Goal: Task Accomplishment & Management: Manage account settings

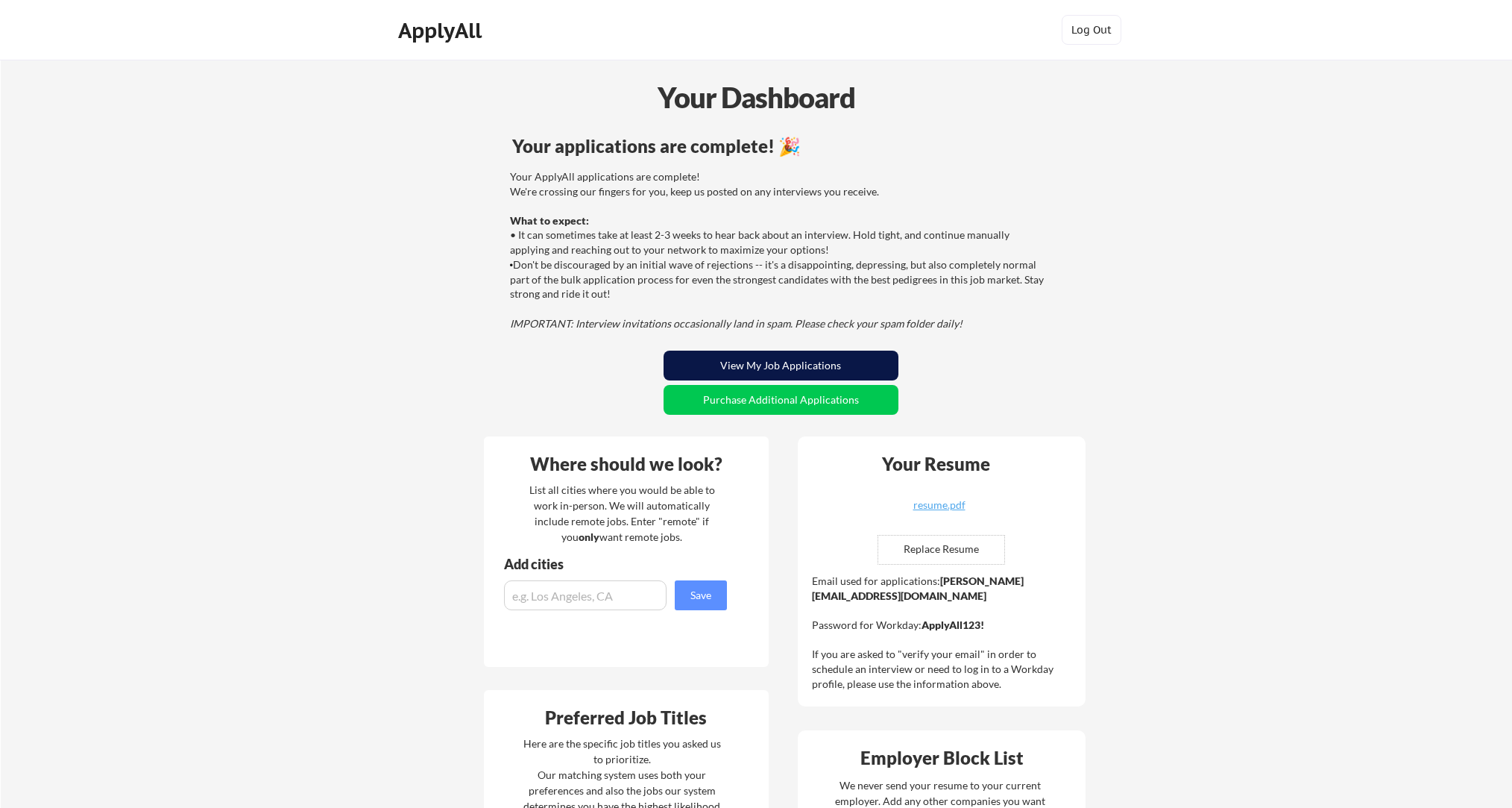
click at [782, 360] on button "View My Job Applications" at bounding box center [781, 365] width 235 height 30
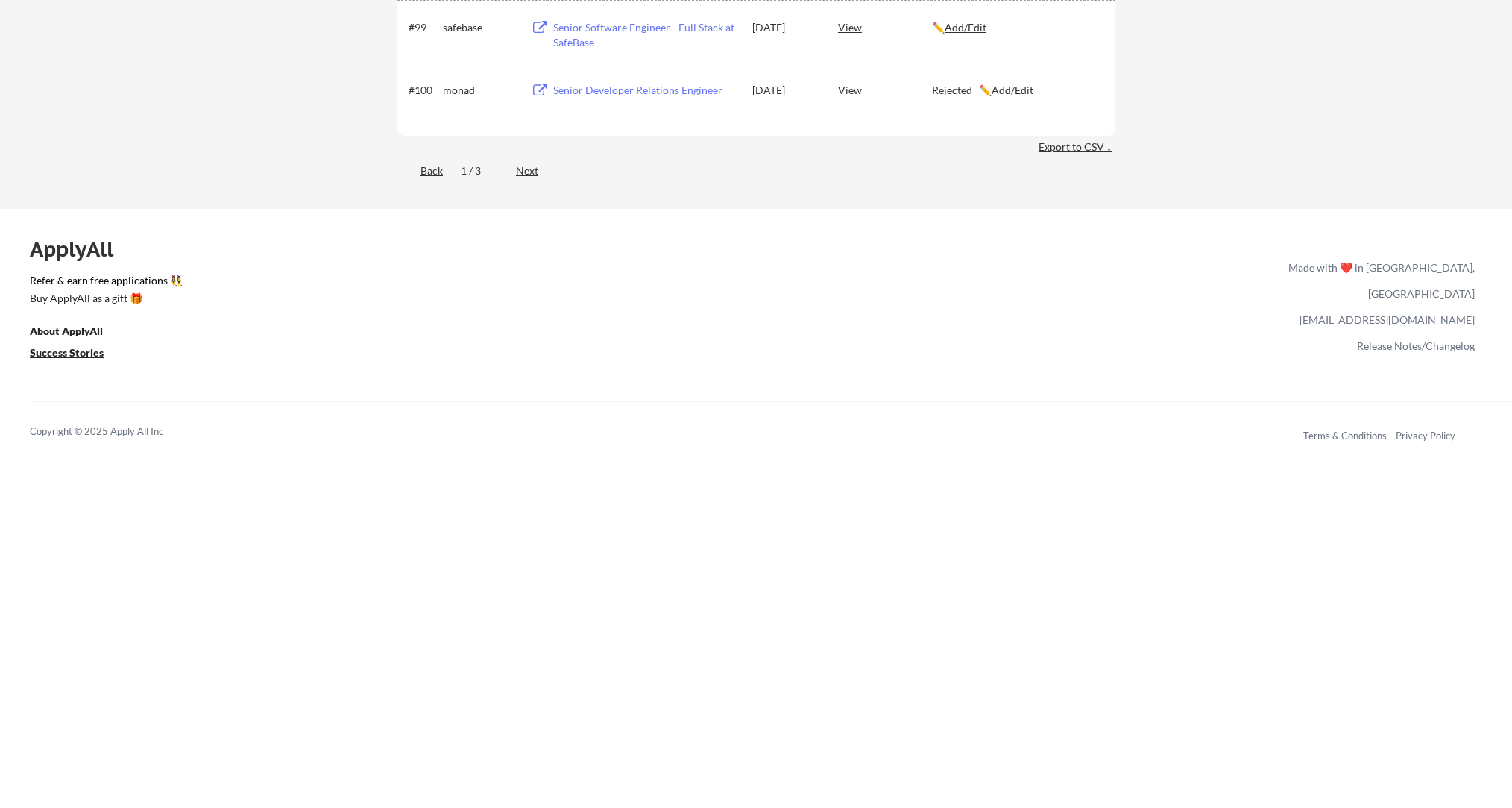
scroll to position [6066, 0]
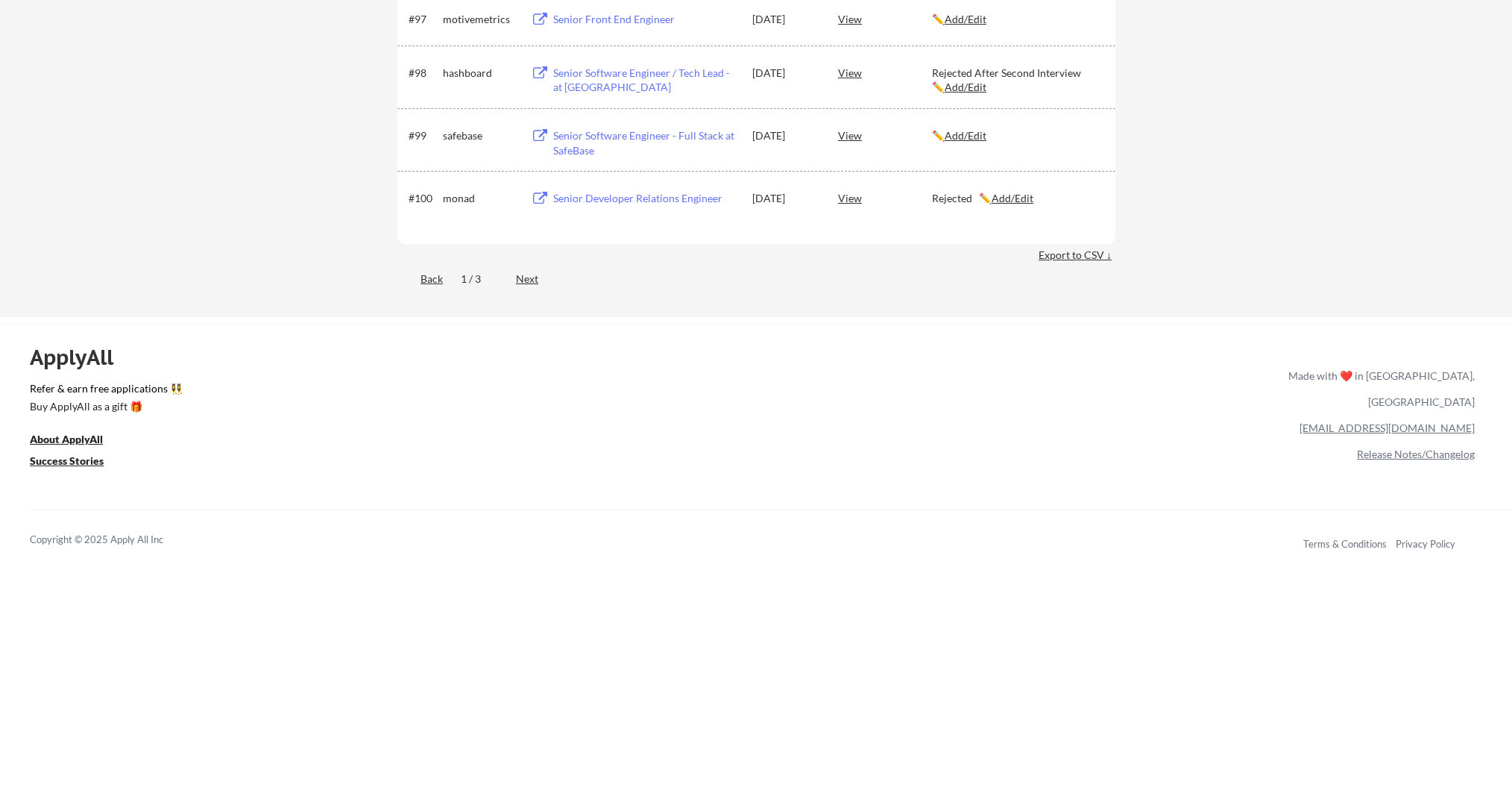
click at [527, 280] on div "Next" at bounding box center [536, 279] width 40 height 15
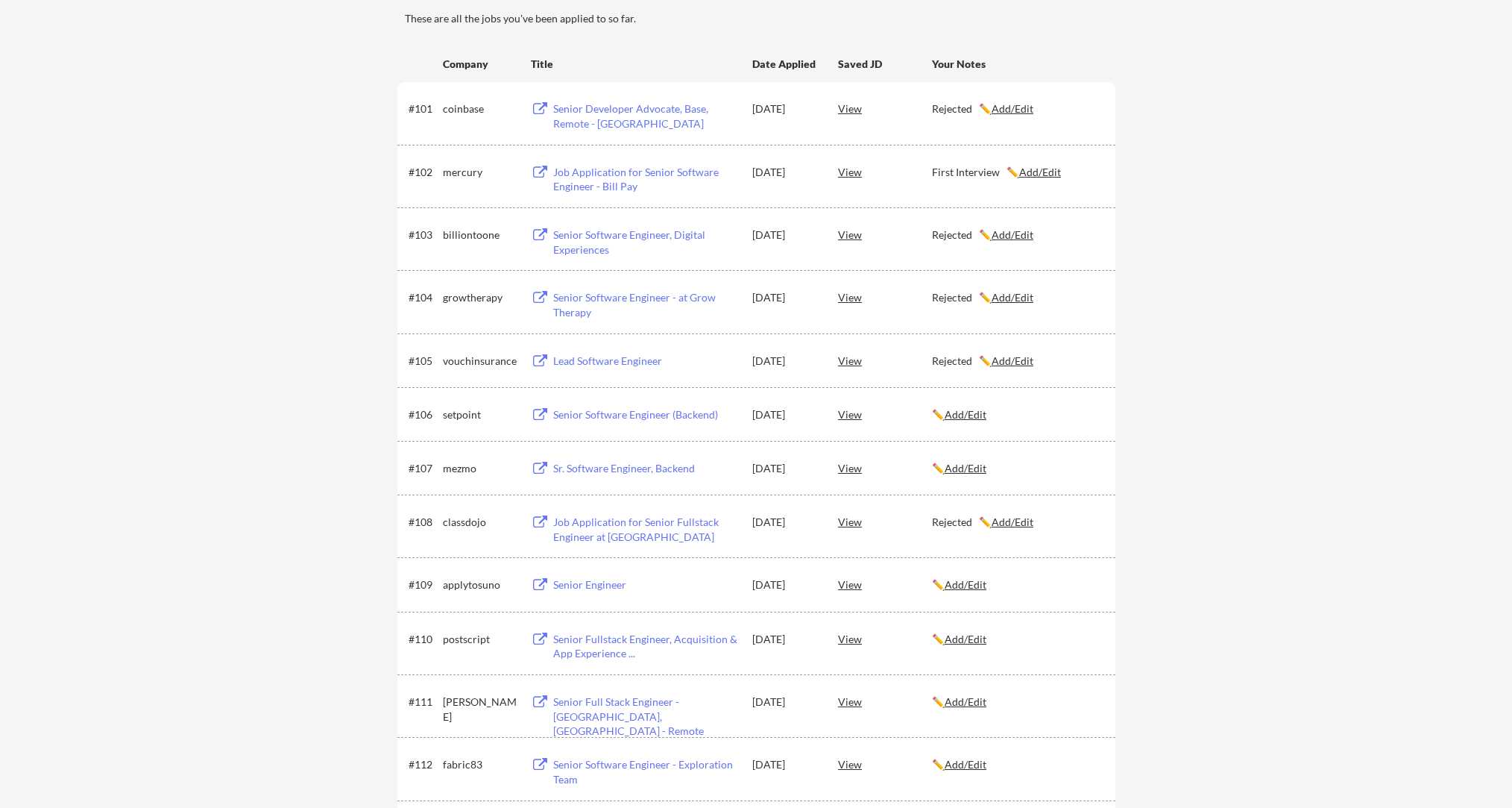
scroll to position [0, 0]
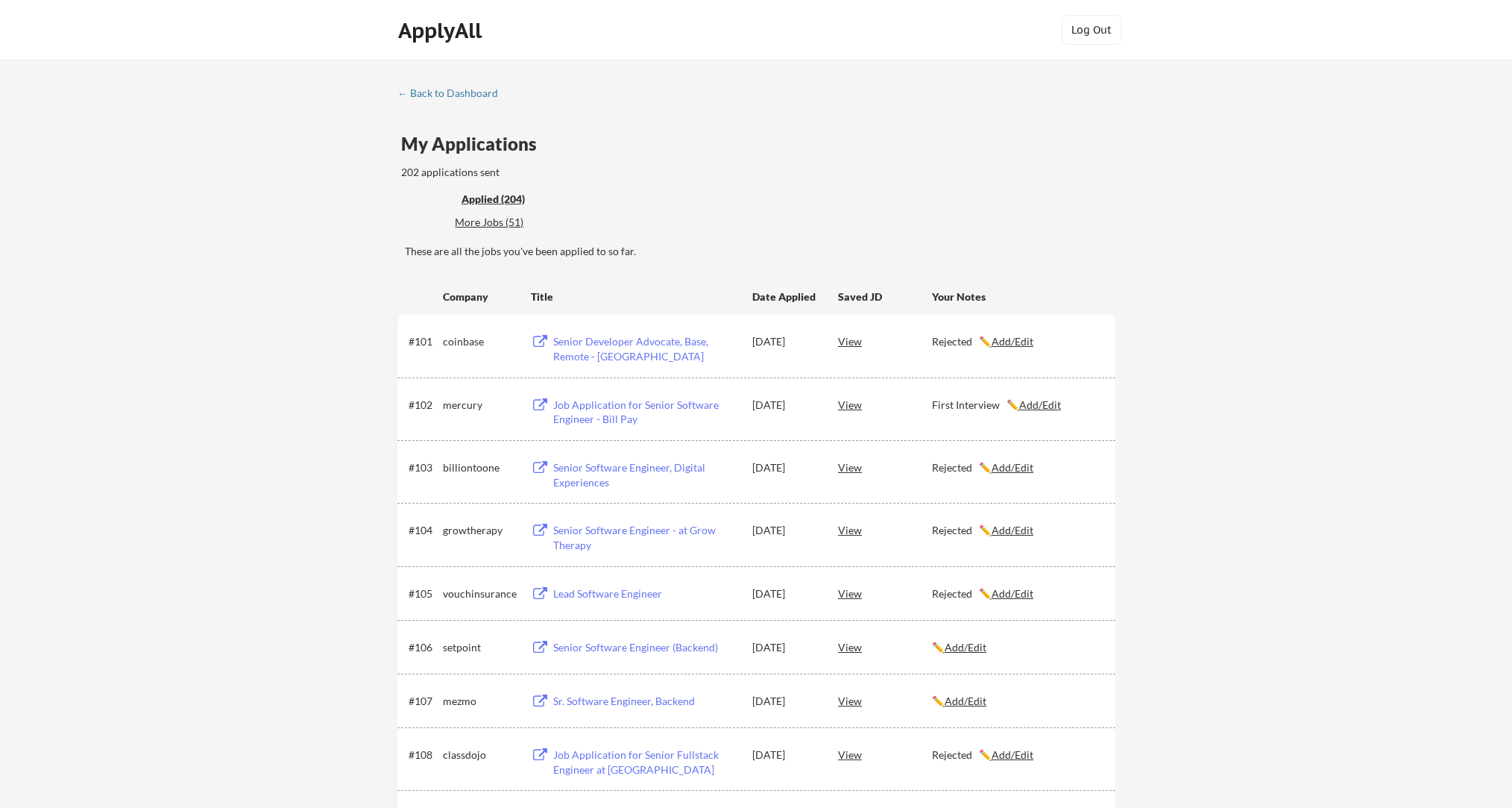
click at [493, 223] on div "More Jobs (51)" at bounding box center [509, 222] width 109 height 15
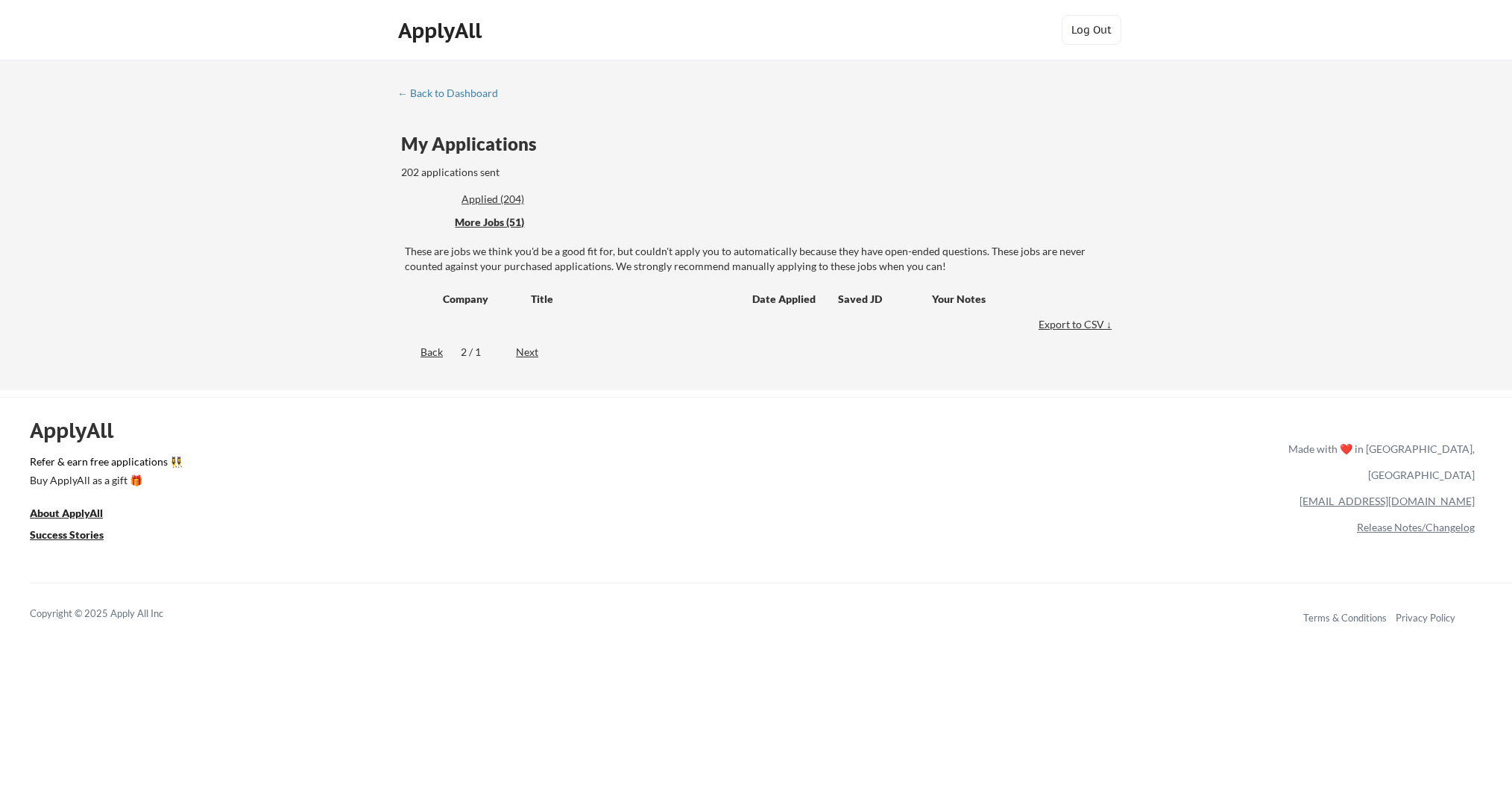
click at [427, 345] on div "Back" at bounding box center [420, 351] width 45 height 15
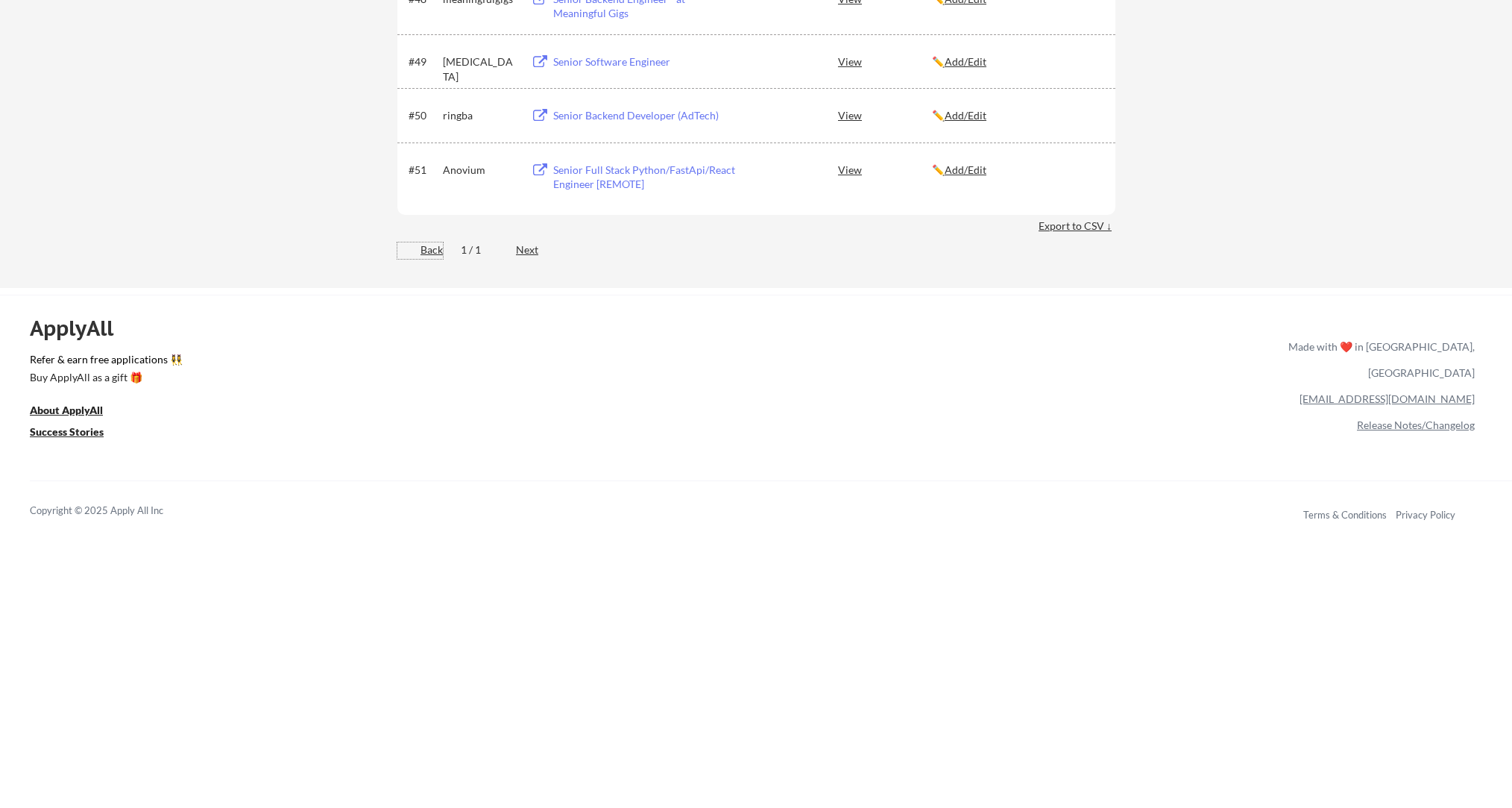
scroll to position [3008, 0]
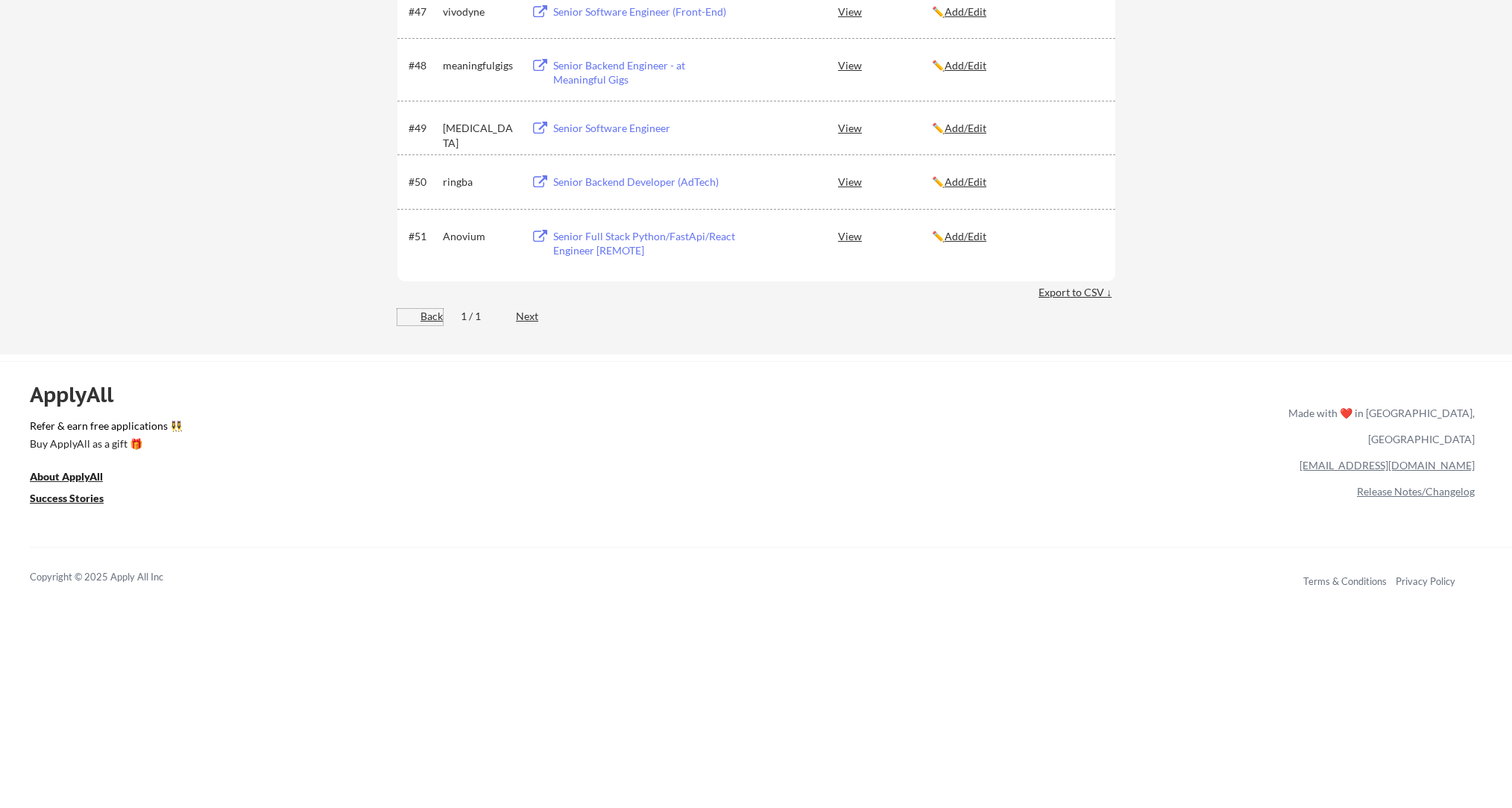
click at [428, 317] on div "Back" at bounding box center [420, 316] width 45 height 15
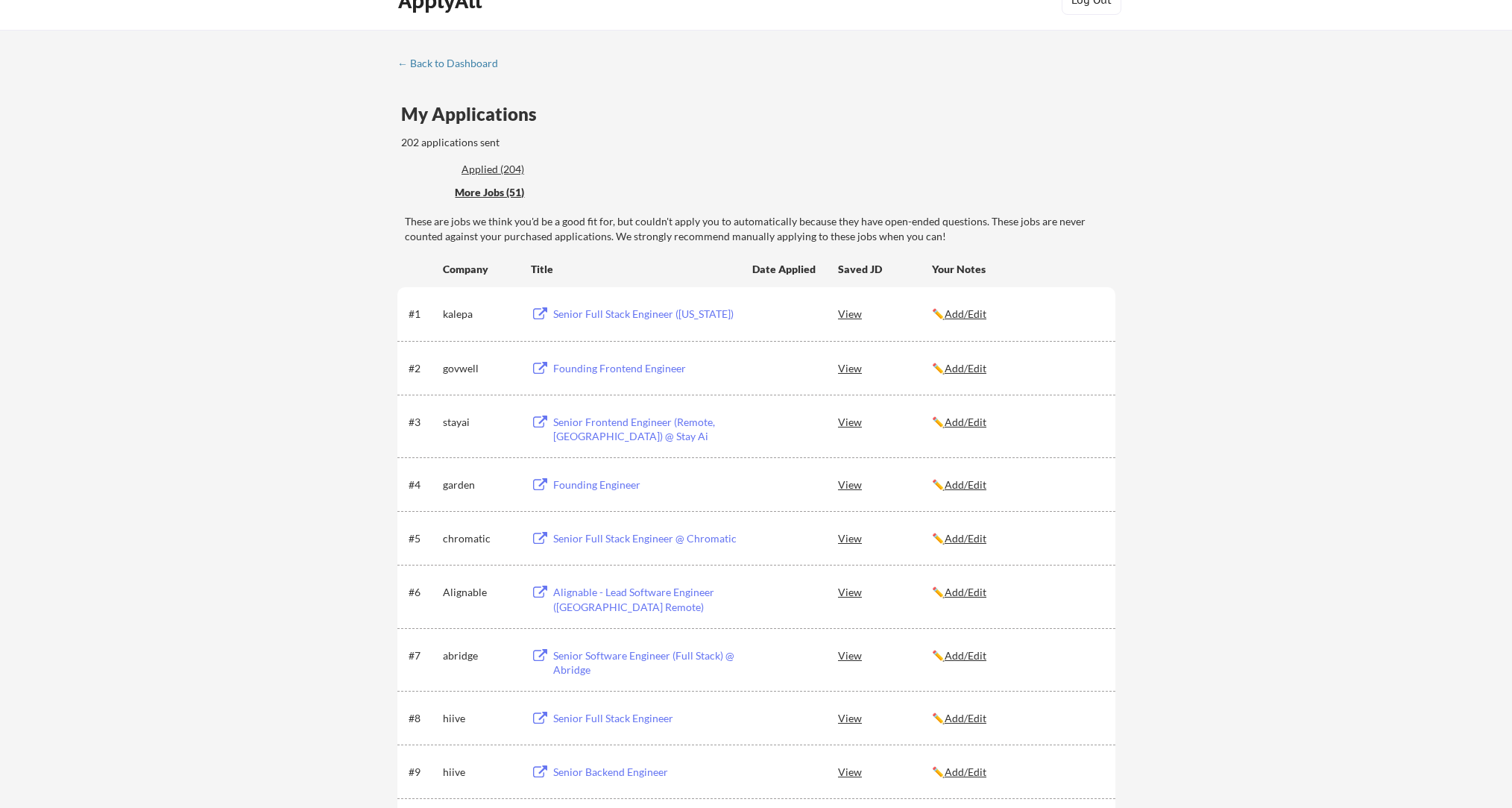
scroll to position [0, 0]
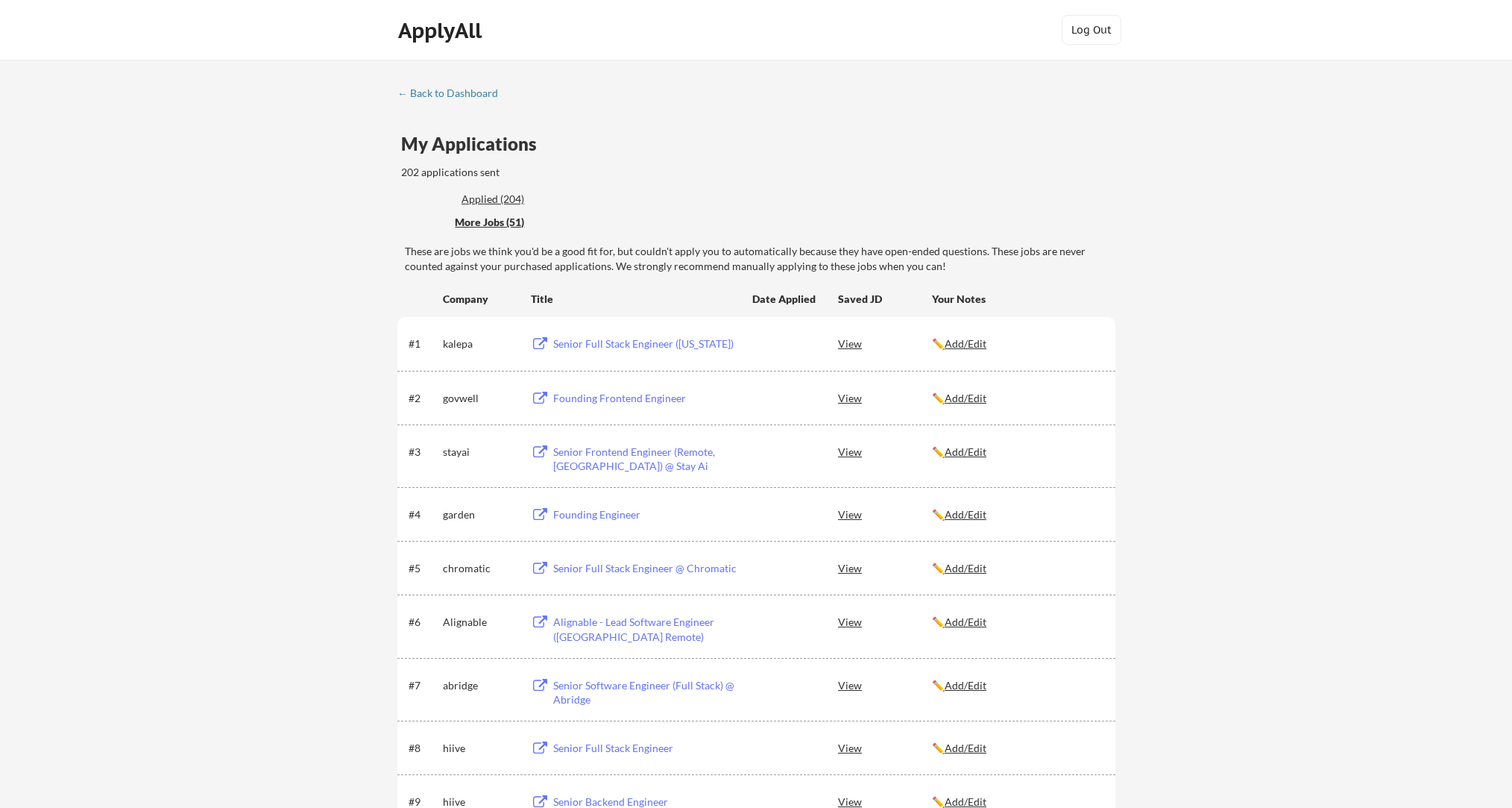
click at [416, 93] on div "← Back to Dashboard" at bounding box center [453, 93] width 112 height 10
